Goal: Task Accomplishment & Management: Complete application form

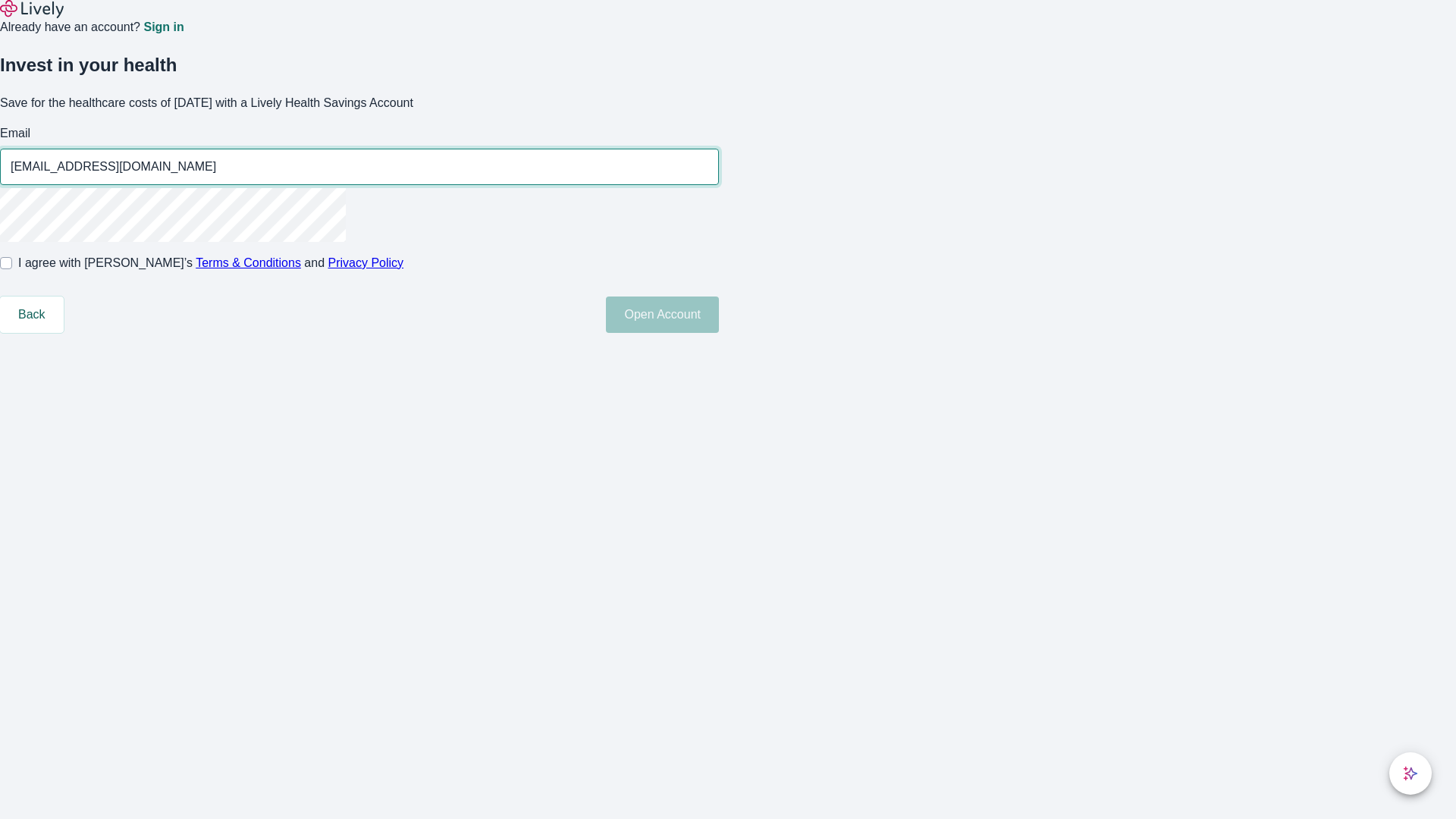
type input "[EMAIL_ADDRESS][DOMAIN_NAME]"
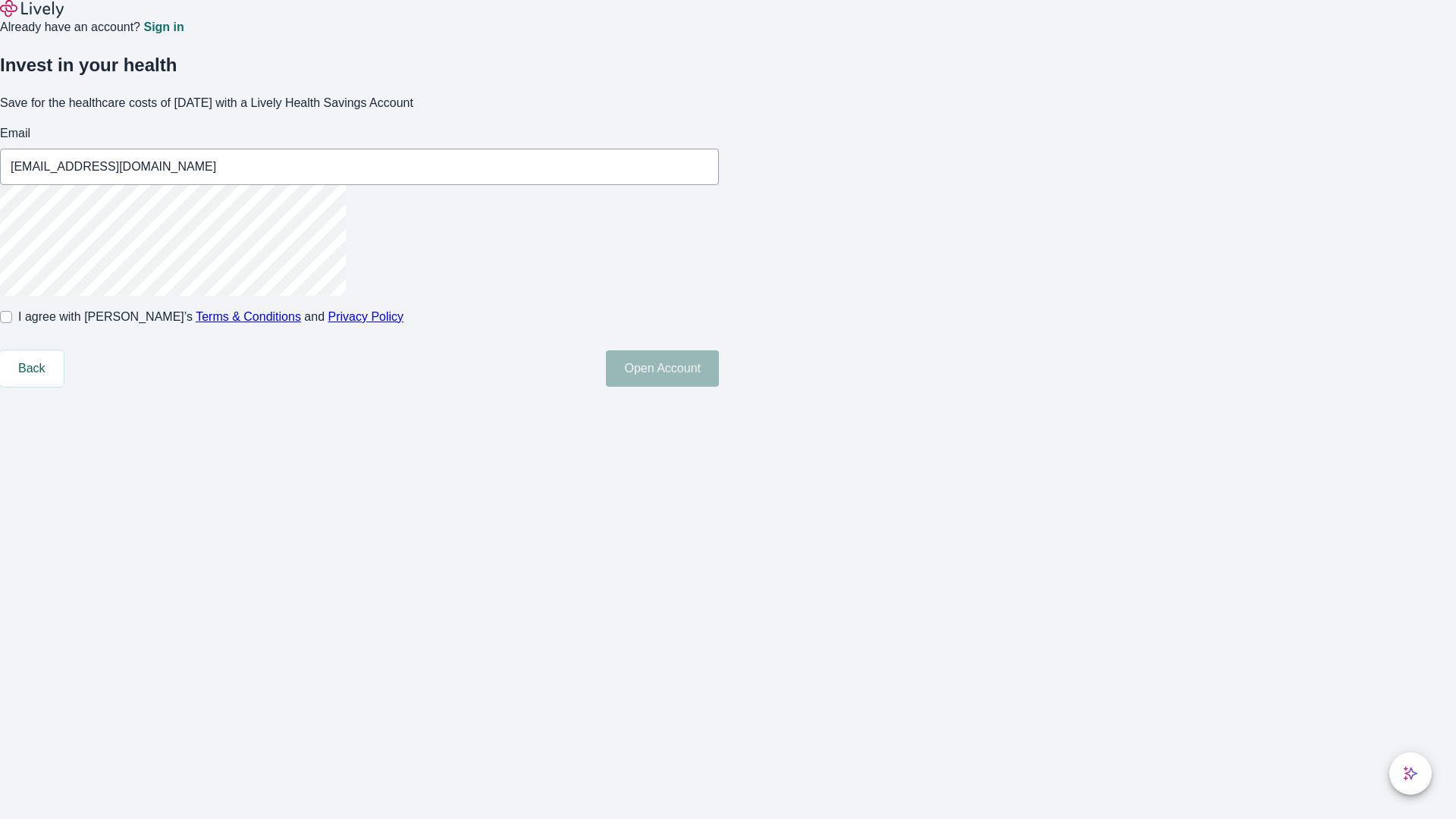
click at [12, 323] on input "I agree with Lively’s Terms & Conditions and Privacy Policy" at bounding box center [5, 316] width 12 height 12
checkbox input "true"
click at [719, 387] on button "Open Account" at bounding box center [663, 369] width 113 height 36
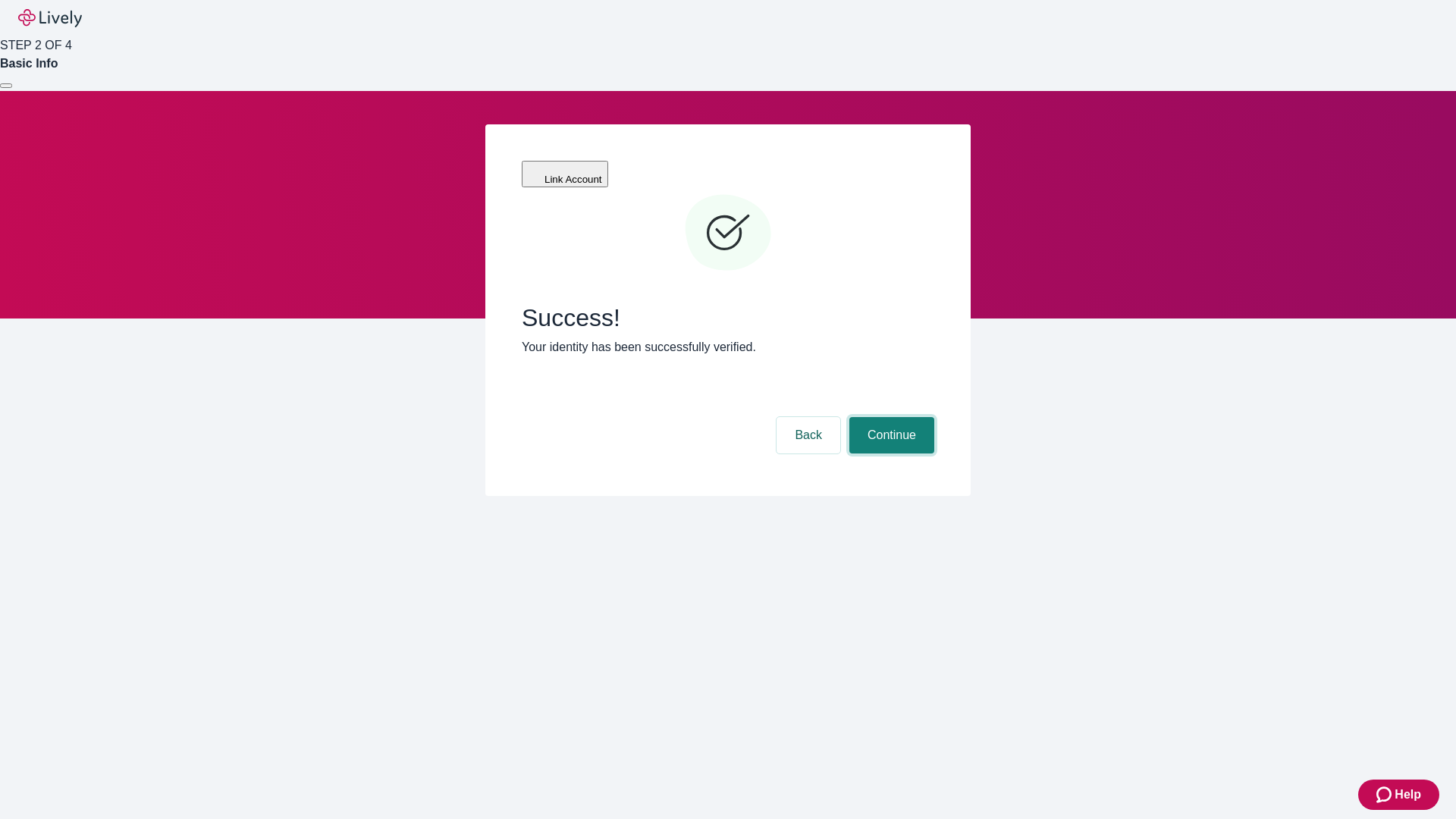
click at [890, 417] on button "Continue" at bounding box center [892, 435] width 85 height 36
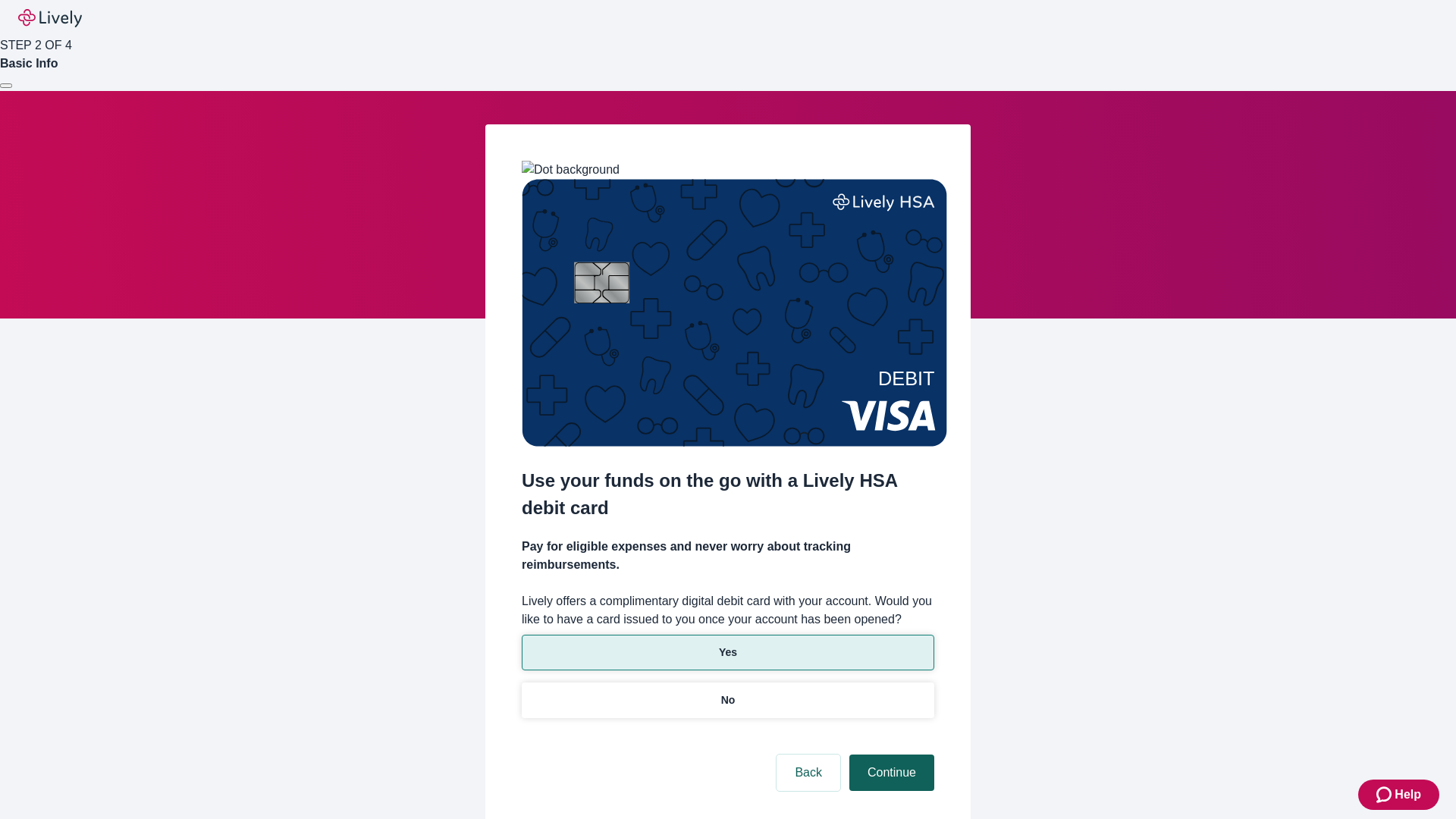
click at [727, 644] on p "Yes" at bounding box center [728, 653] width 18 height 16
click at [890, 754] on button "Continue" at bounding box center [892, 773] width 85 height 36
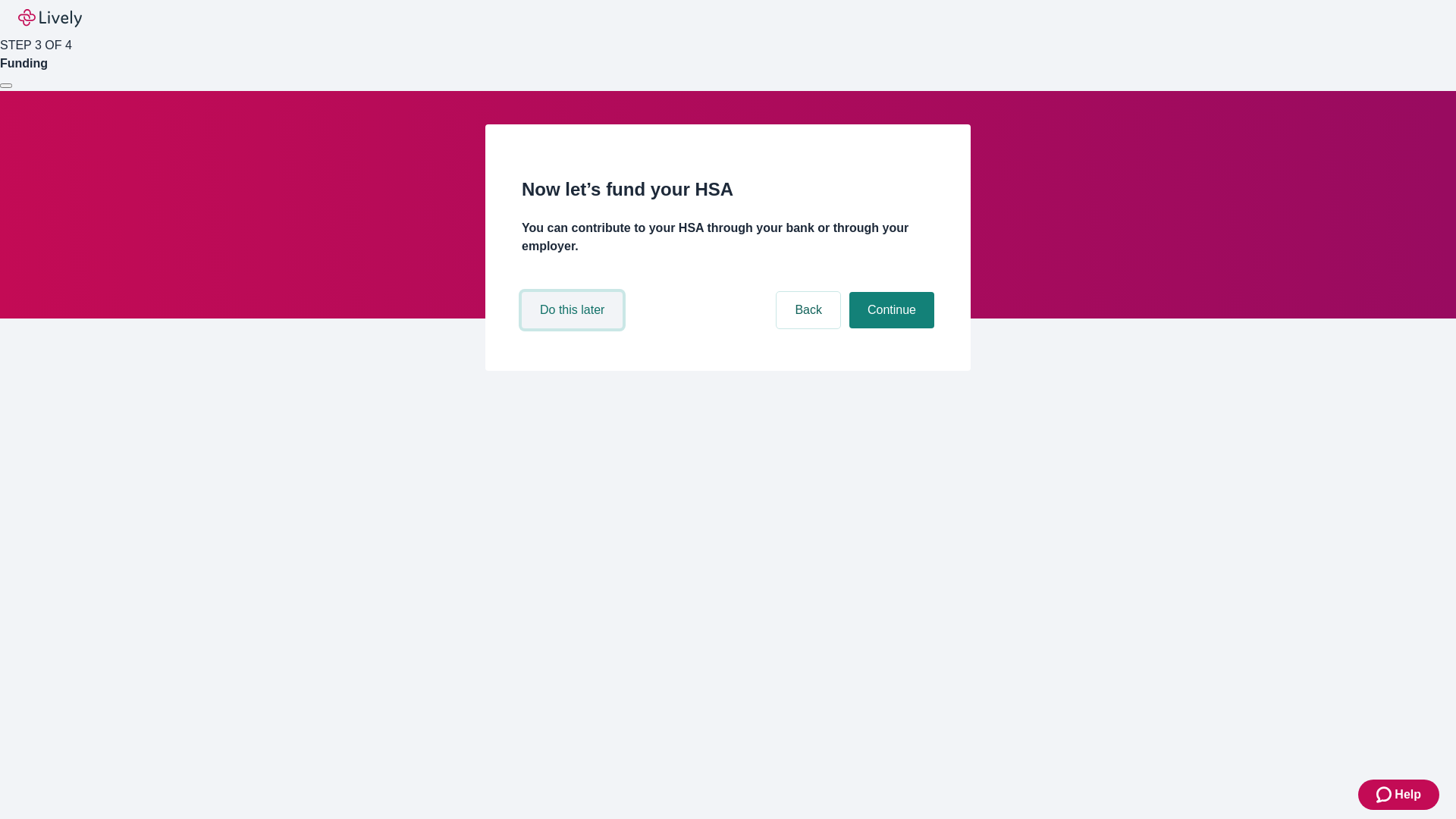
click at [574, 328] on button "Do this later" at bounding box center [572, 310] width 101 height 36
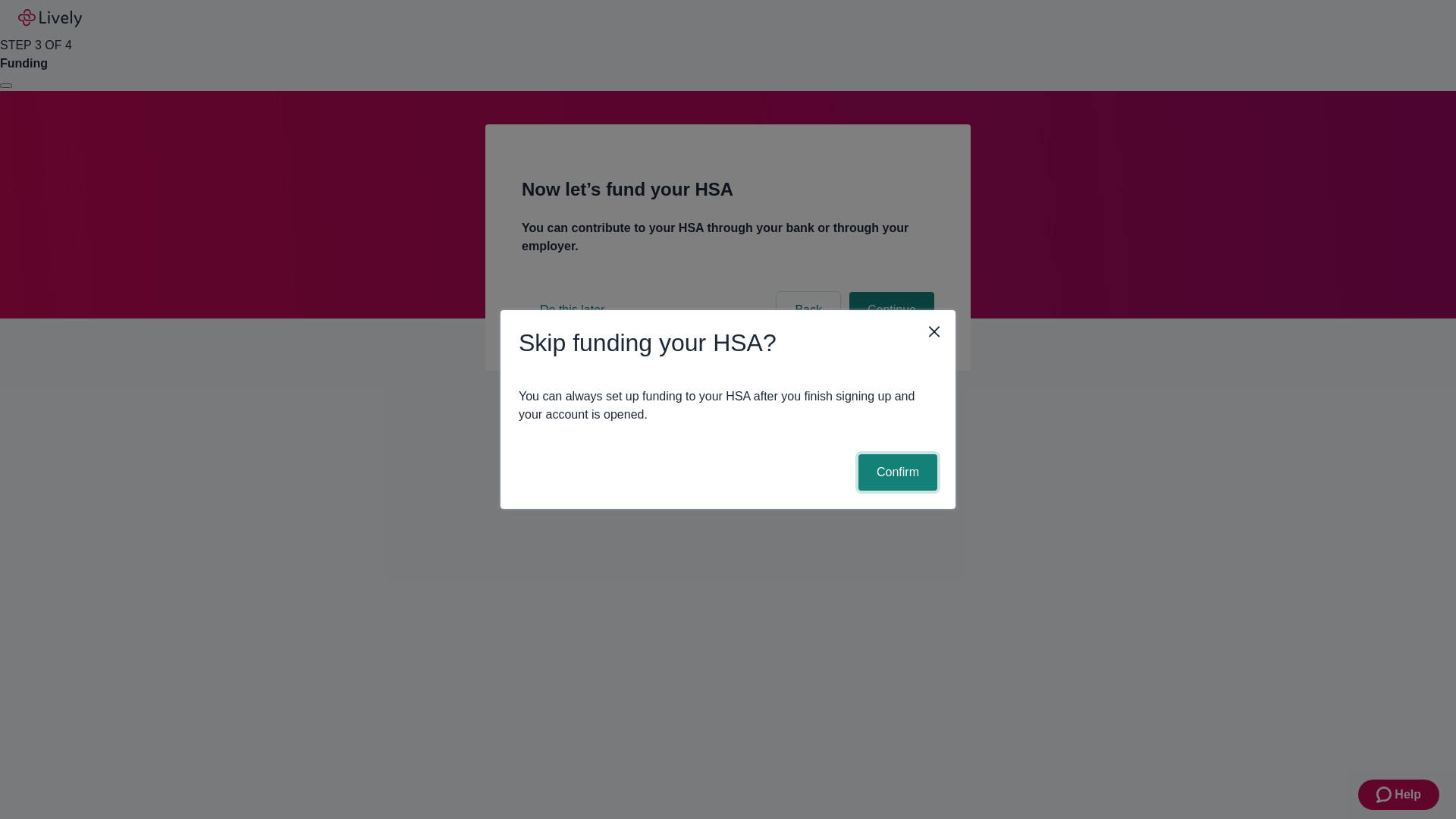
click at [895, 473] on button "Confirm" at bounding box center [898, 473] width 79 height 36
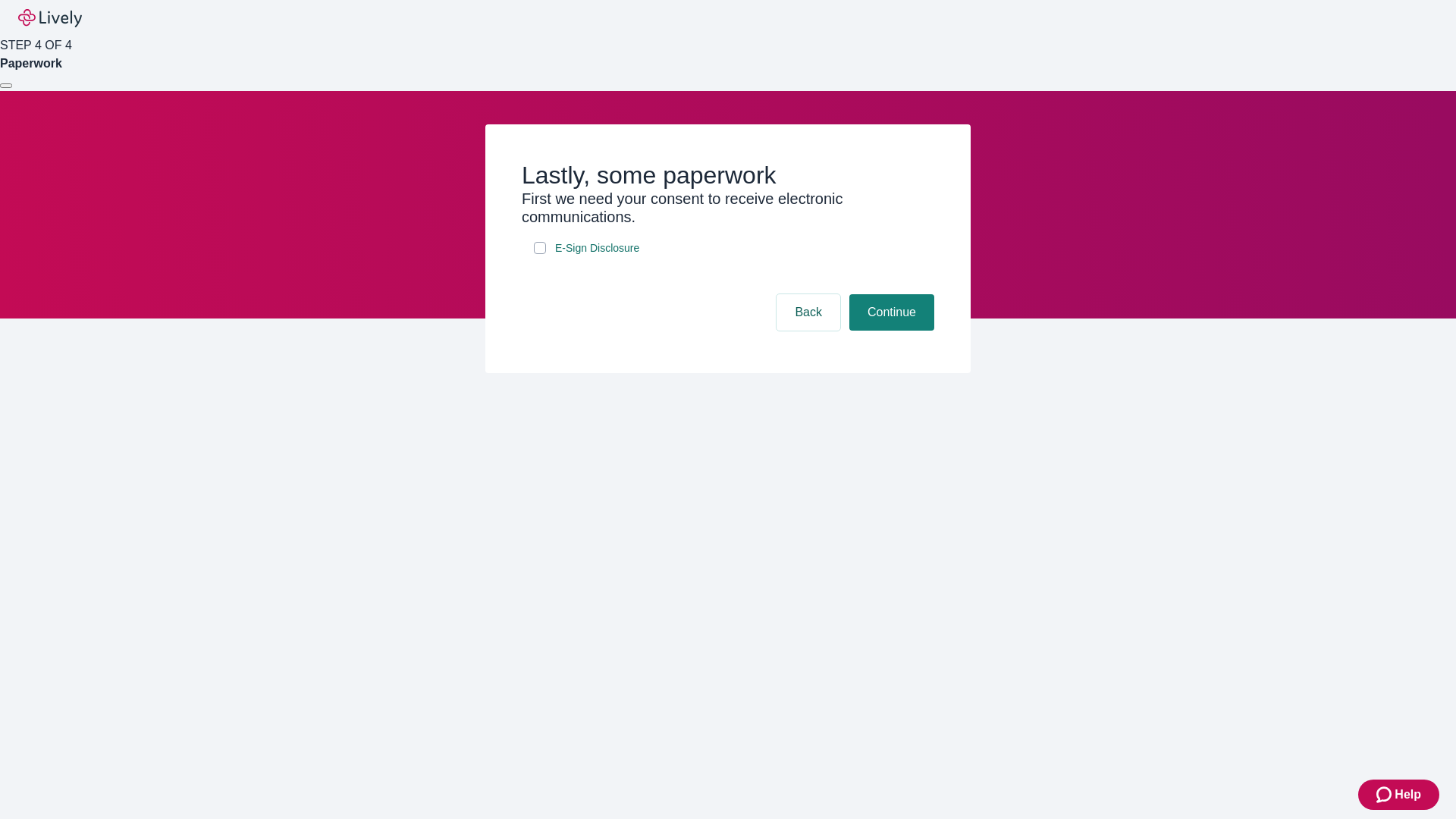
click at [540, 255] on input "E-Sign Disclosure" at bounding box center [539, 247] width 12 height 12
checkbox input "true"
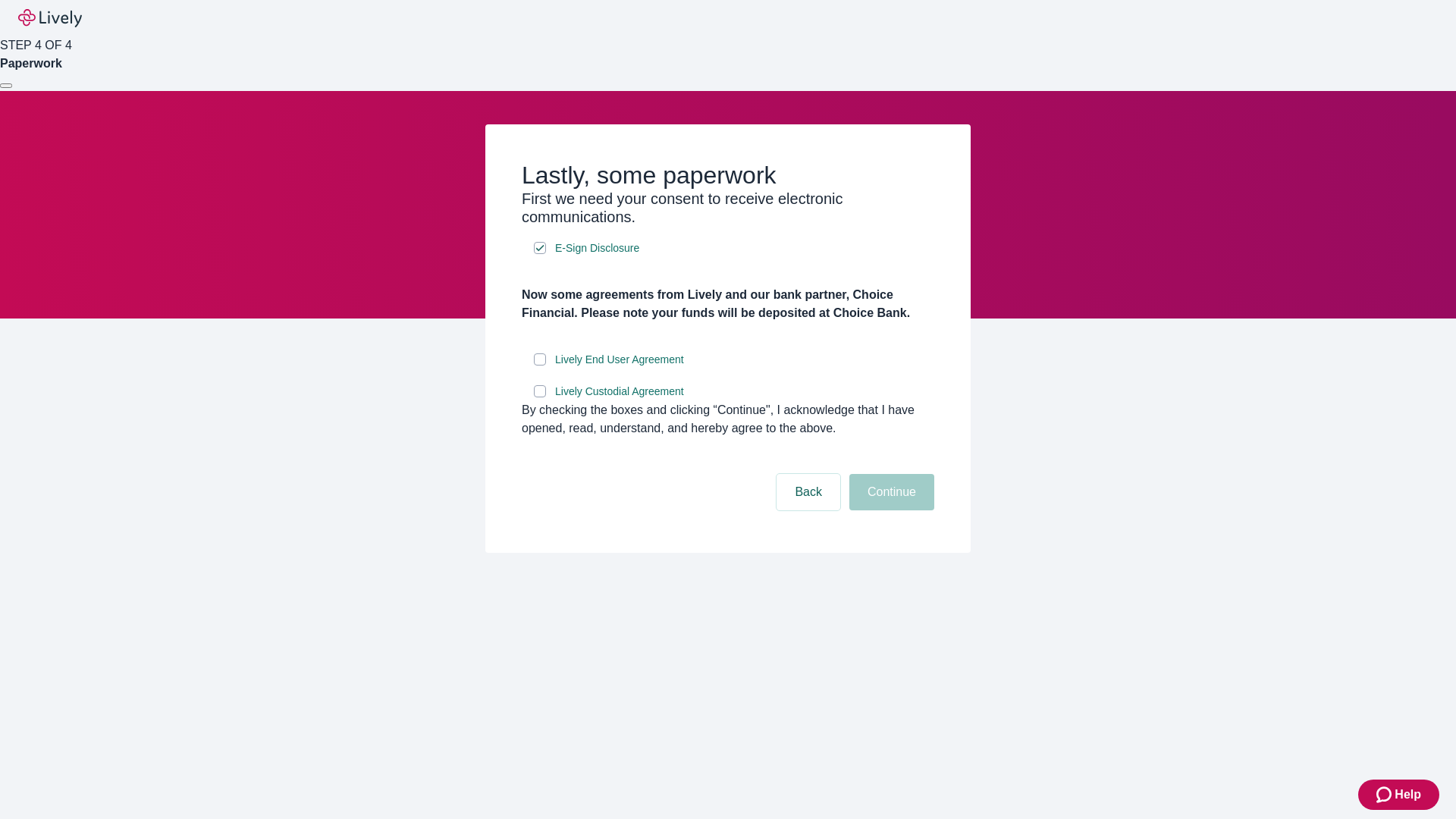
click at [540, 365] on input "Lively End User Agreement" at bounding box center [539, 359] width 12 height 12
checkbox input "true"
click at [540, 397] on input "Lively Custodial Agreement" at bounding box center [539, 391] width 12 height 12
checkbox input "true"
click at [890, 511] on button "Continue" at bounding box center [892, 493] width 85 height 36
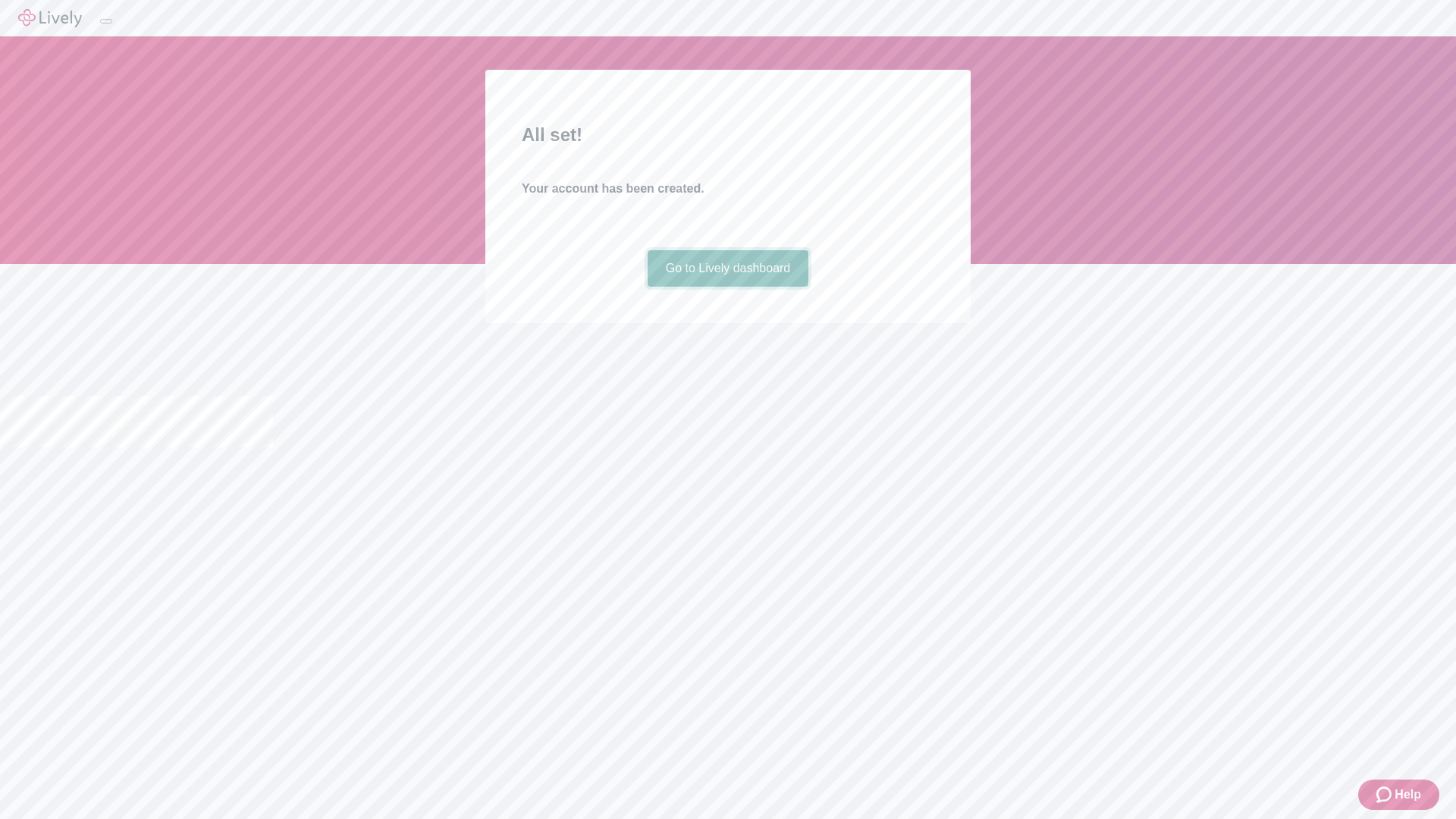
click at [727, 286] on link "Go to Lively dashboard" at bounding box center [729, 268] width 162 height 36
